Goal: Find contact information: Find contact information

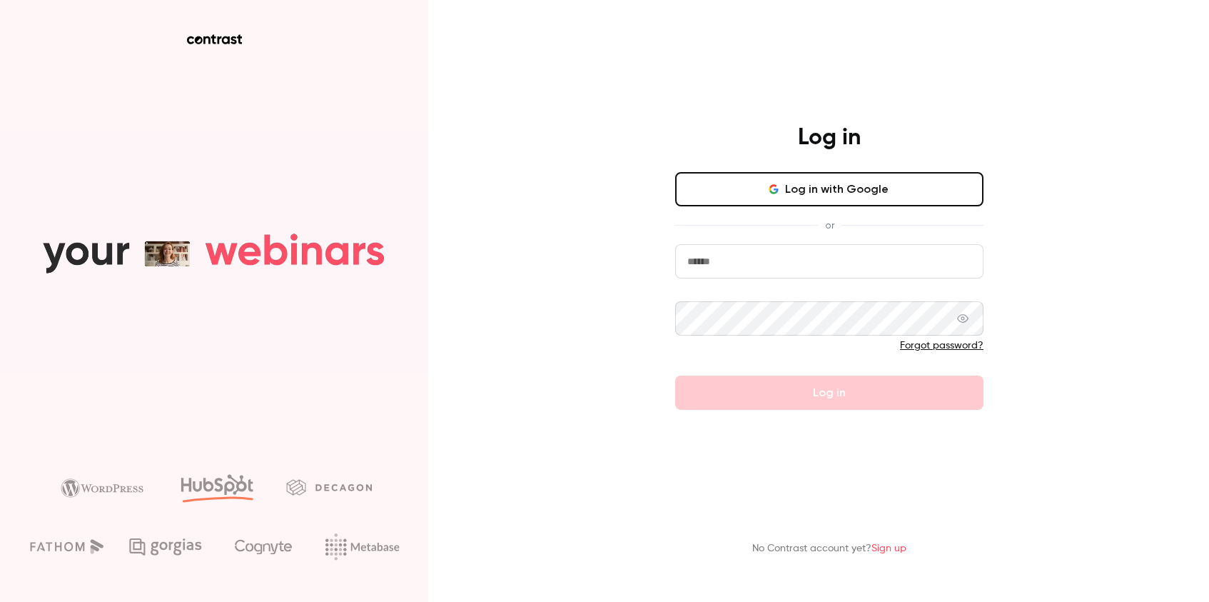
click at [797, 185] on button "Log in with Google" at bounding box center [829, 189] width 308 height 34
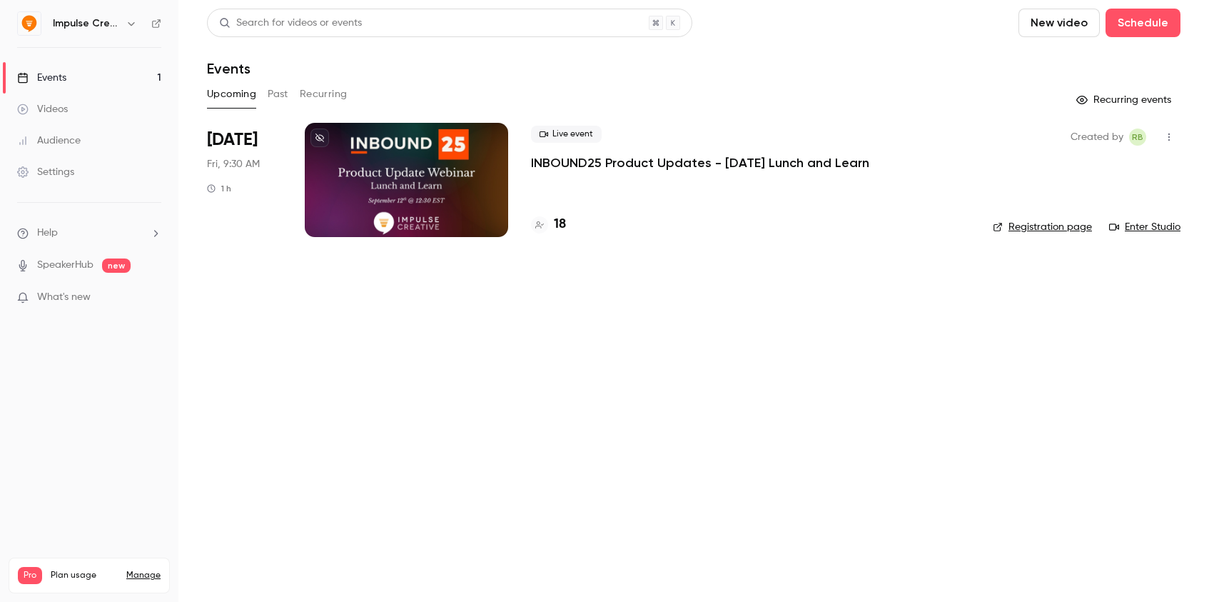
click at [539, 163] on p "INBOUND25 Product Updates - [DATE] Lunch and Learn" at bounding box center [700, 162] width 338 height 17
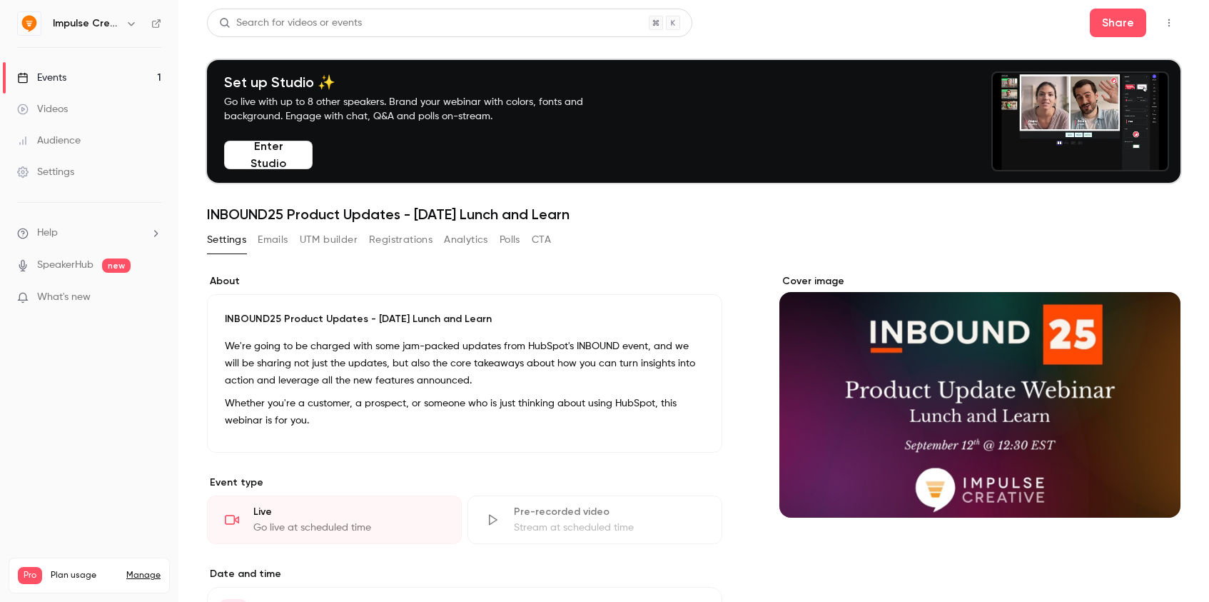
click at [409, 233] on button "Registrations" at bounding box center [401, 239] width 64 height 23
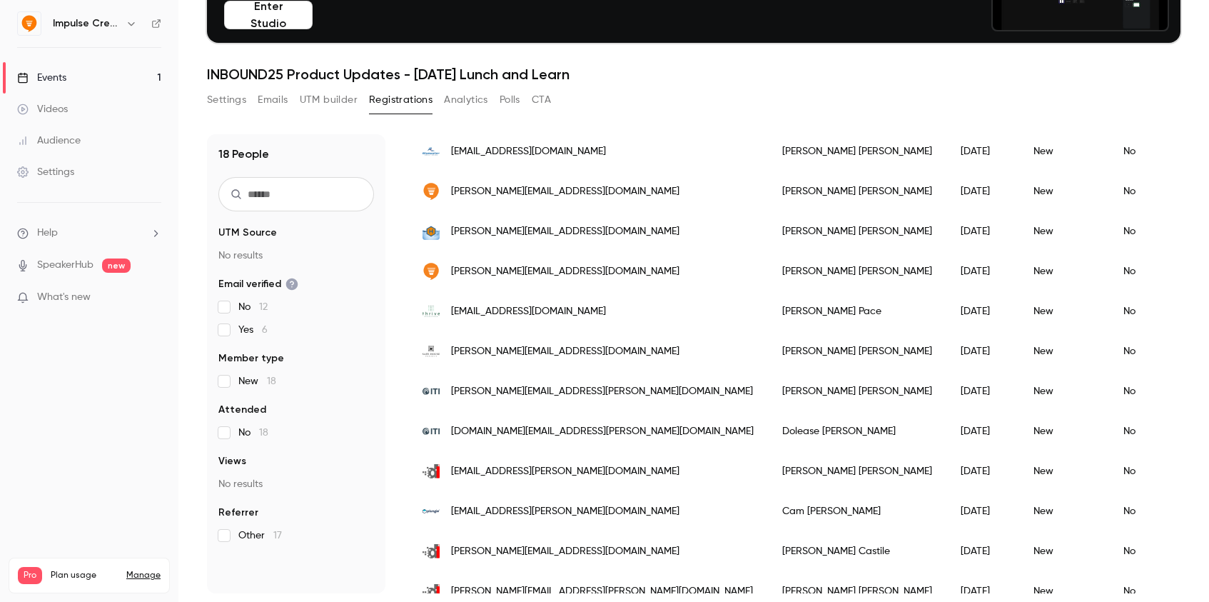
scroll to position [397, 0]
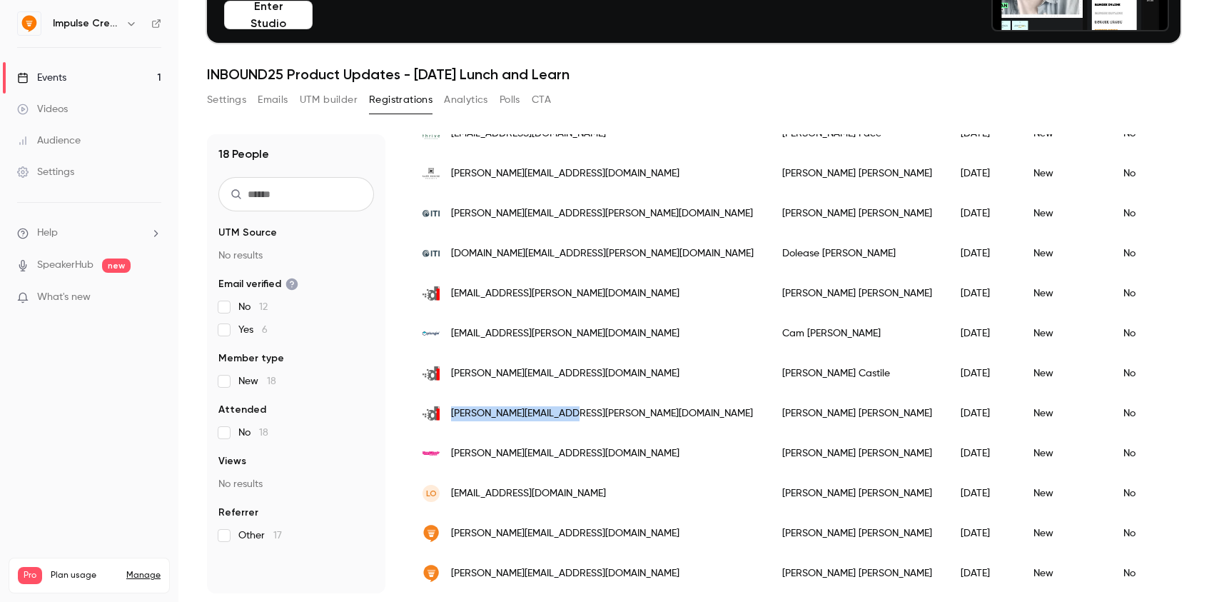
drag, startPoint x: 575, startPoint y: 414, endPoint x: 451, endPoint y: 413, distance: 123.5
click at [451, 413] on div "[PERSON_NAME][EMAIL_ADDRESS][PERSON_NAME][DOMAIN_NAME]" at bounding box center [588, 413] width 360 height 40
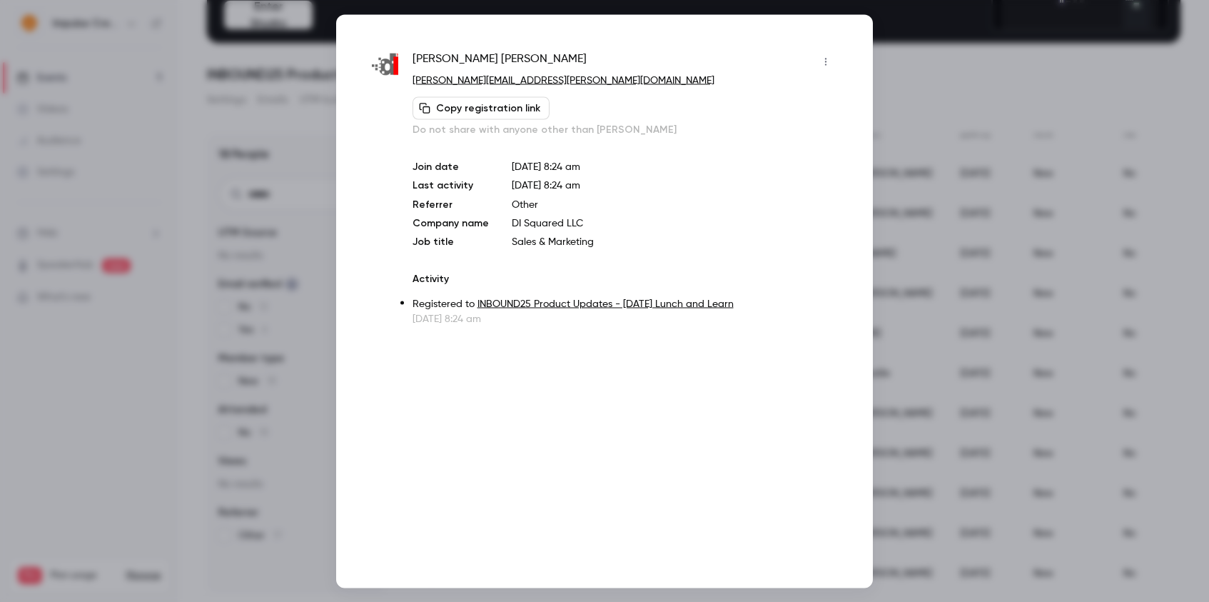
copy span "[PERSON_NAME][EMAIL_ADDRESS][PERSON_NAME][DOMAIN_NAME]"
click at [924, 164] on div at bounding box center [604, 301] width 1209 height 602
